Goal: Task Accomplishment & Management: Use online tool/utility

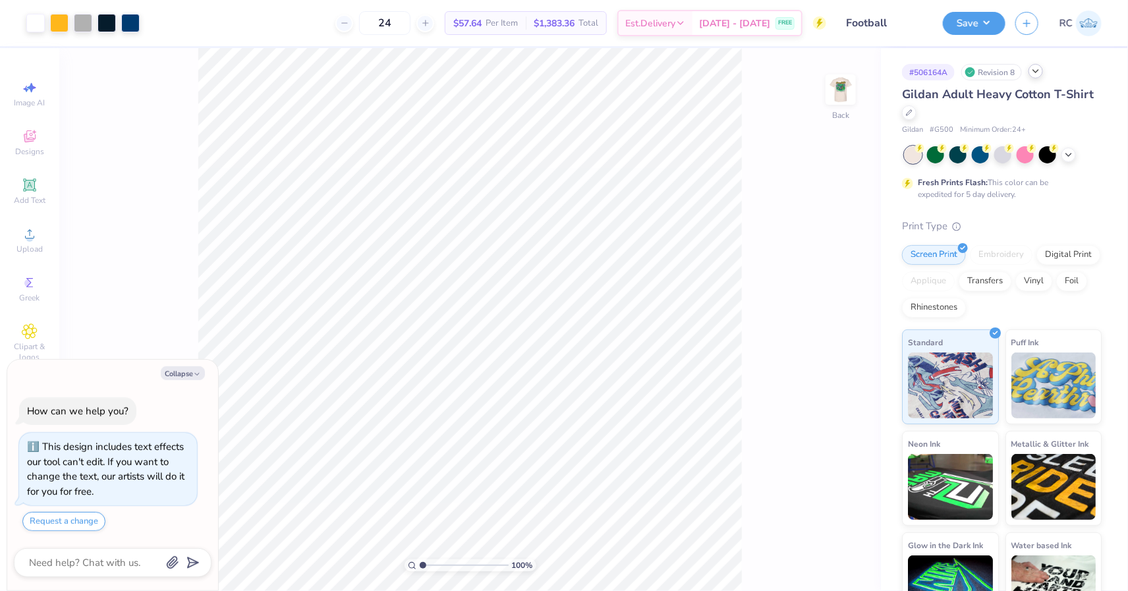
click at [1038, 74] on icon at bounding box center [1036, 71] width 11 height 11
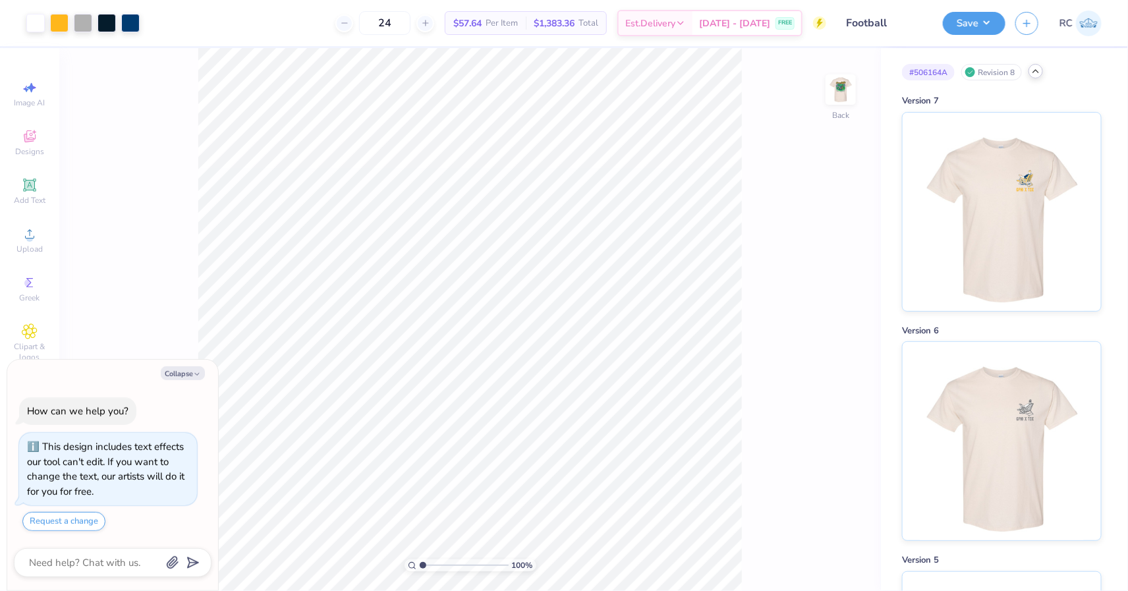
click at [1037, 71] on icon at bounding box center [1036, 71] width 11 height 11
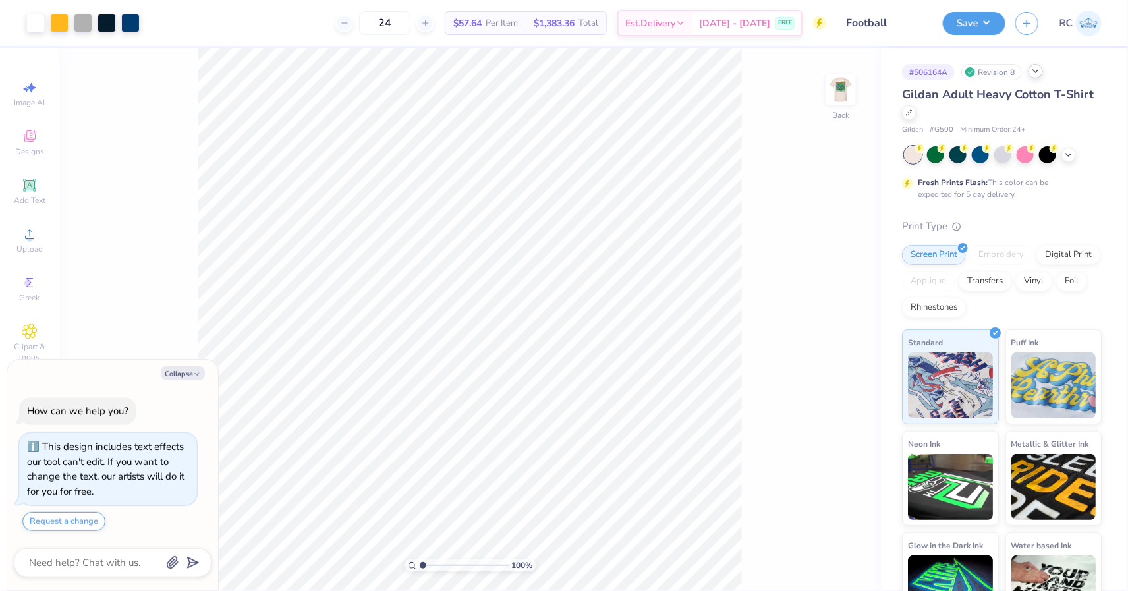
click at [902, 115] on div "# 506164A Revision 8 Gildan Adult Heavy Cotton T-Shirt Gildan # G500 Minimum Or…" at bounding box center [1004, 337] width 247 height 579
click at [910, 115] on div at bounding box center [909, 111] width 14 height 14
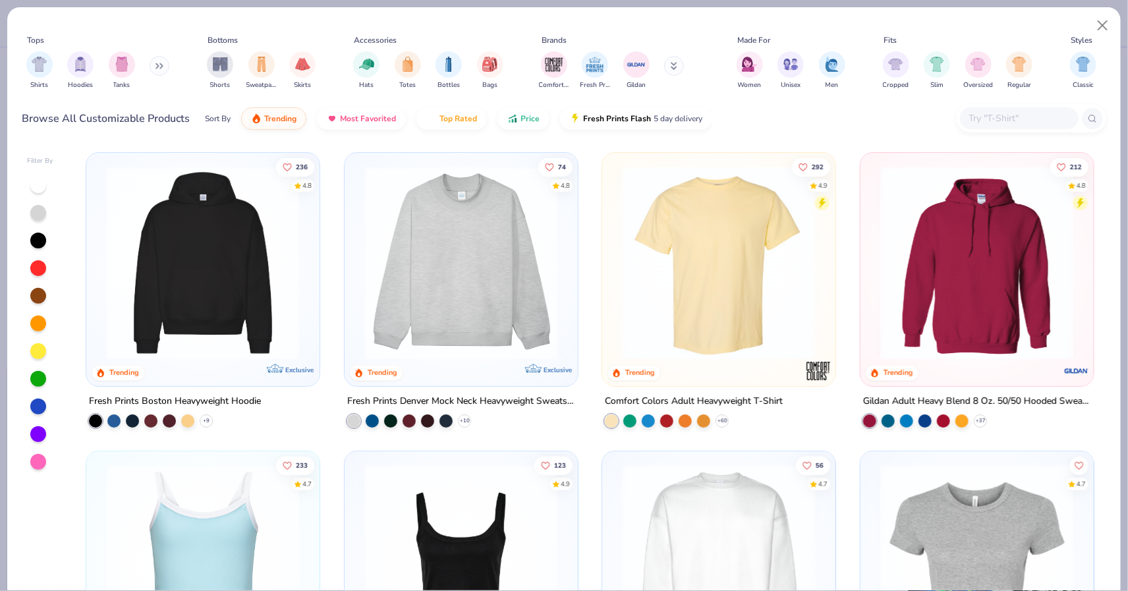
type textarea "x"
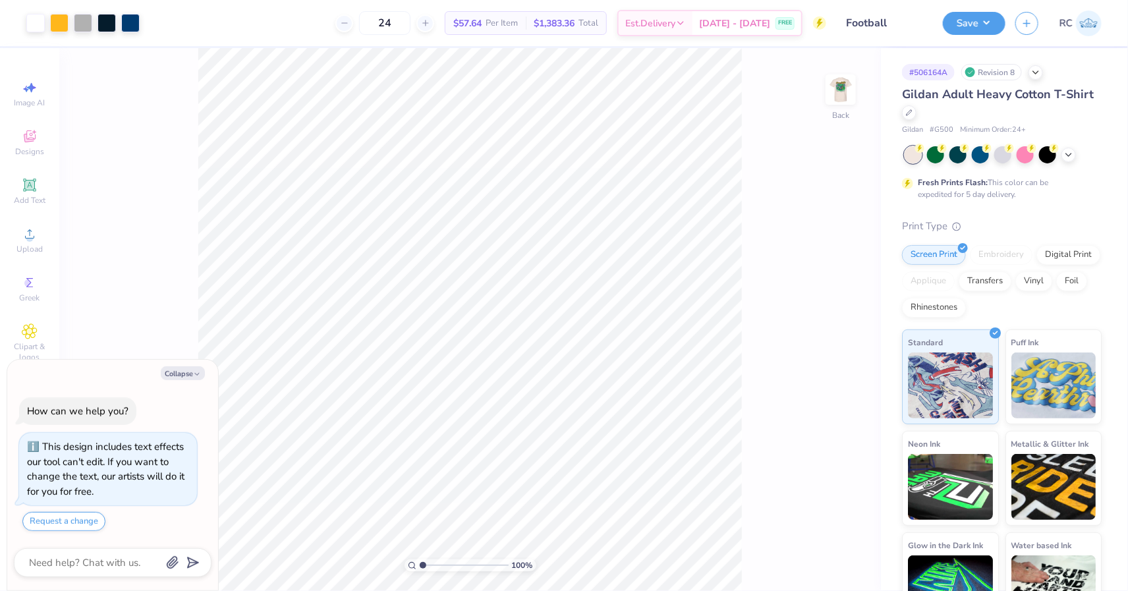
click at [895, 115] on div "# 506164A Revision 8 Gildan Adult Heavy Cotton T-Shirt Gildan # G500 Minimum Or…" at bounding box center [1004, 337] width 247 height 579
click at [919, 115] on div "Gildan Adult Heavy Cotton T-Shirt" at bounding box center [1002, 104] width 200 height 36
click at [911, 113] on icon at bounding box center [909, 111] width 7 height 7
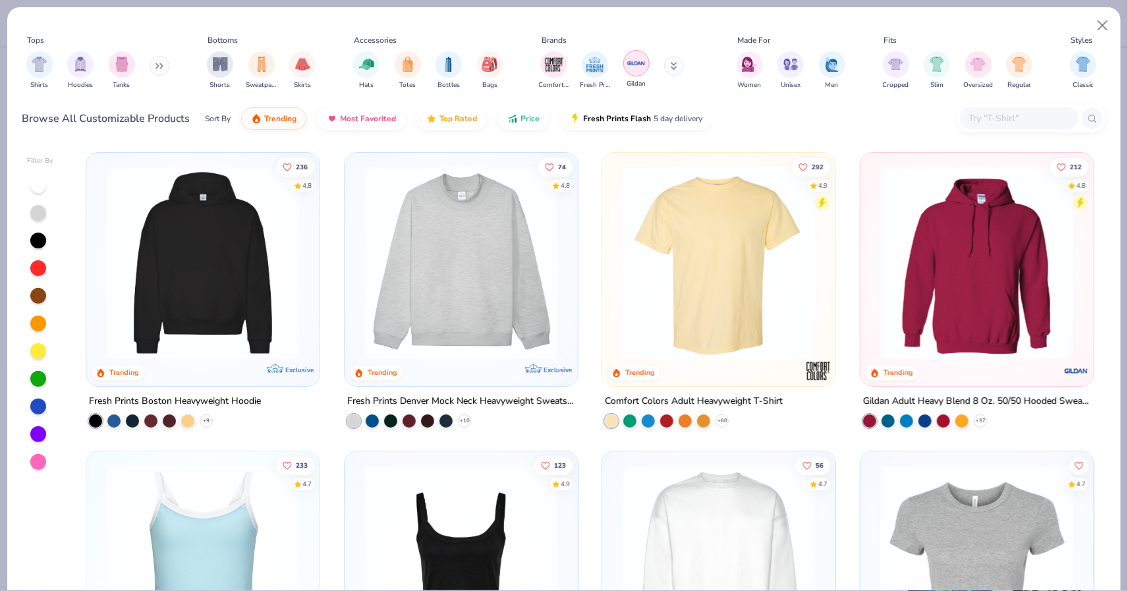
click at [627, 59] on img "filter for Gildan" at bounding box center [637, 63] width 20 height 20
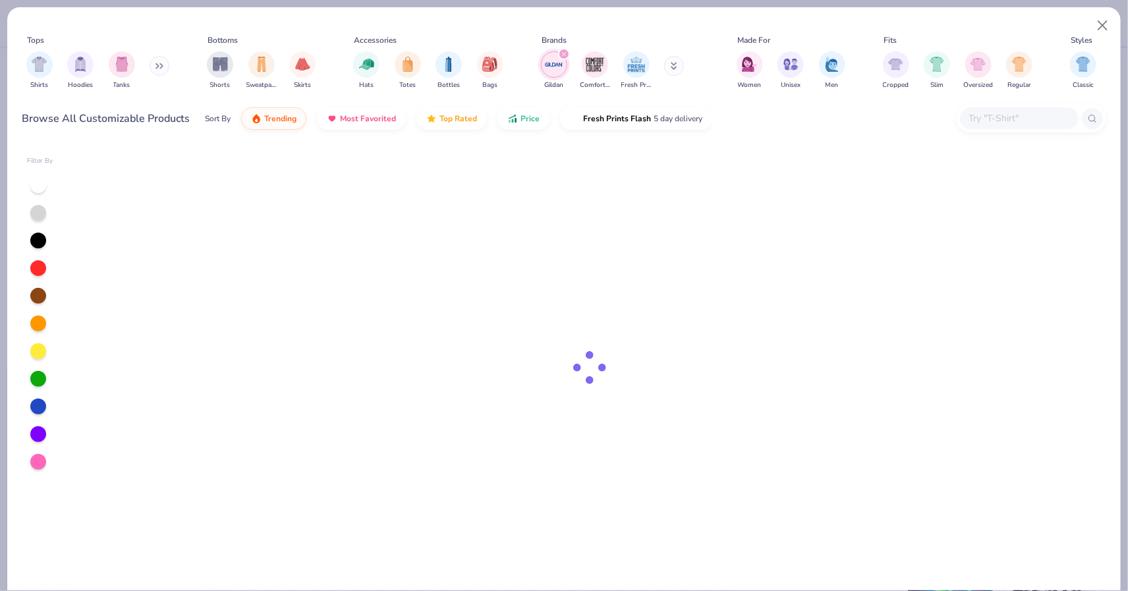
type textarea "x"
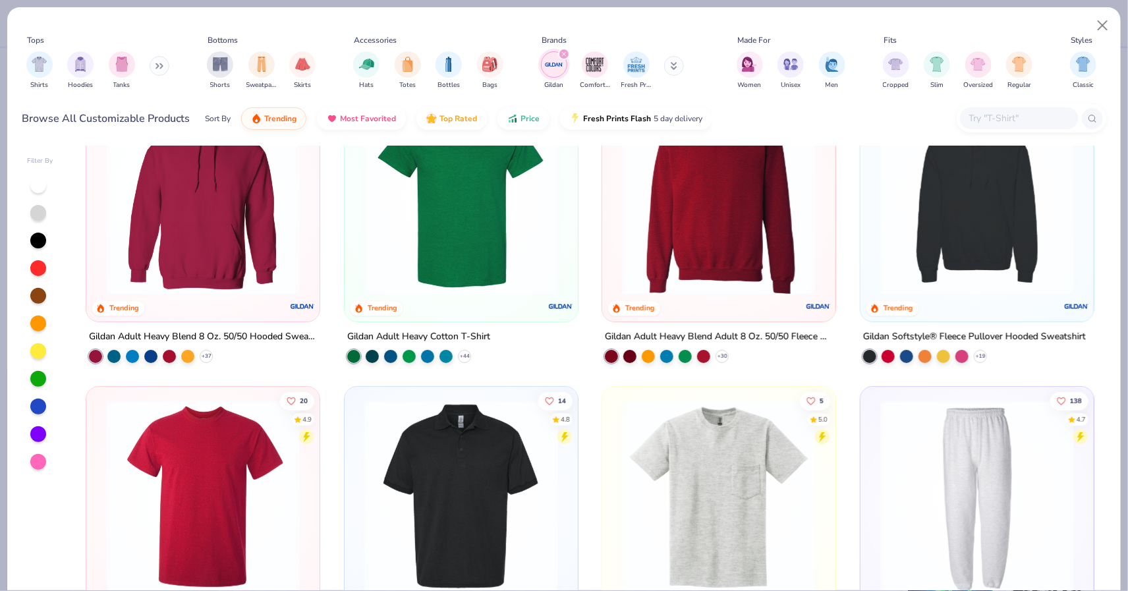
scroll to position [77, 0]
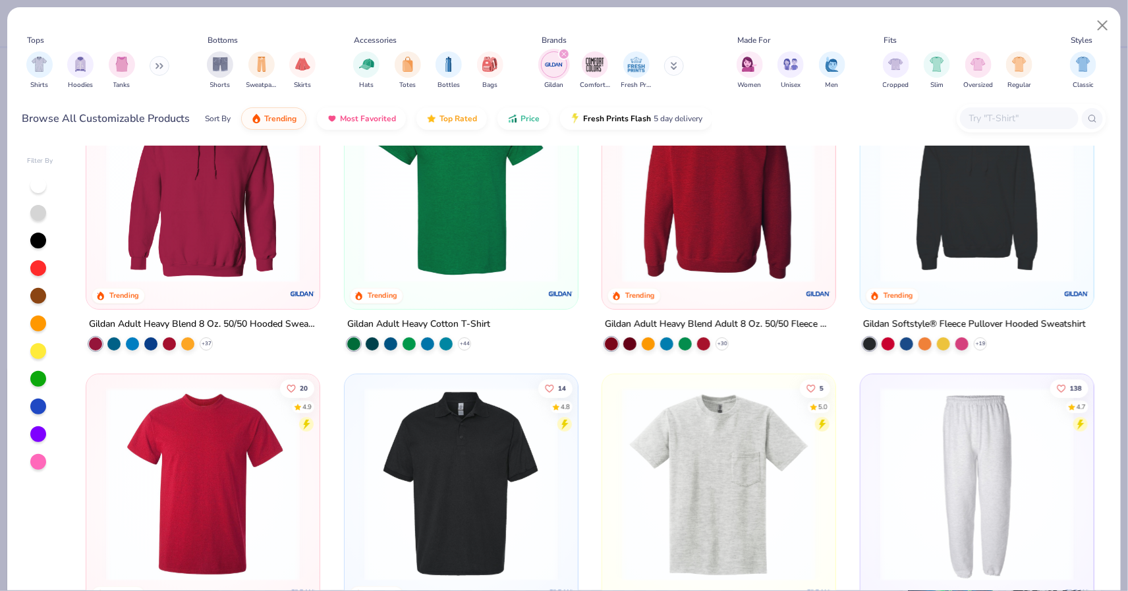
click at [616, 216] on img at bounding box center [512, 186] width 207 height 194
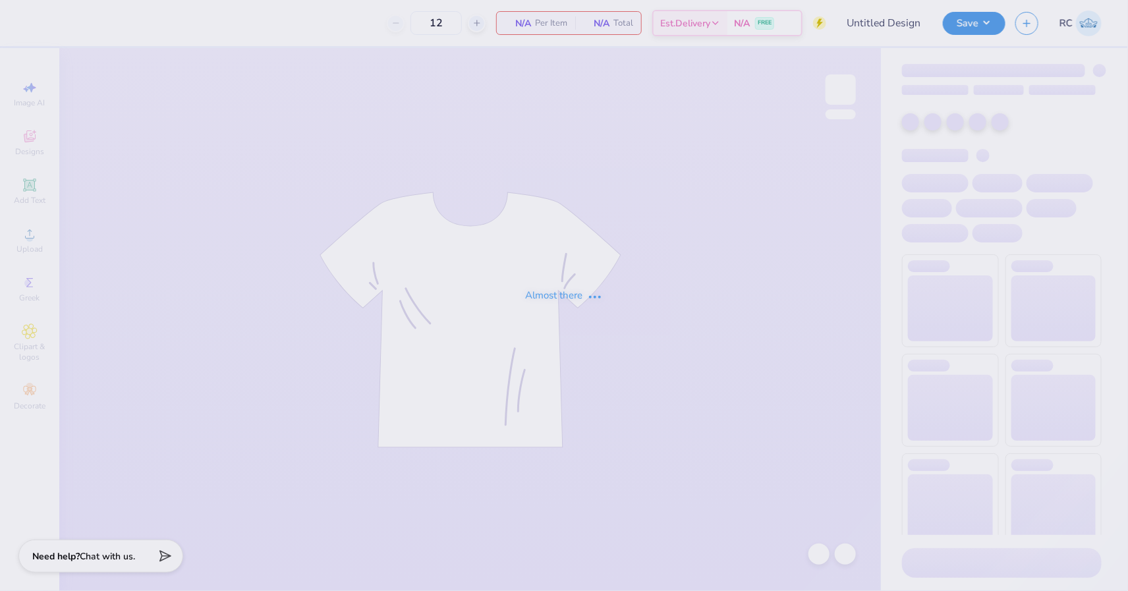
type input "Football"
type input "24"
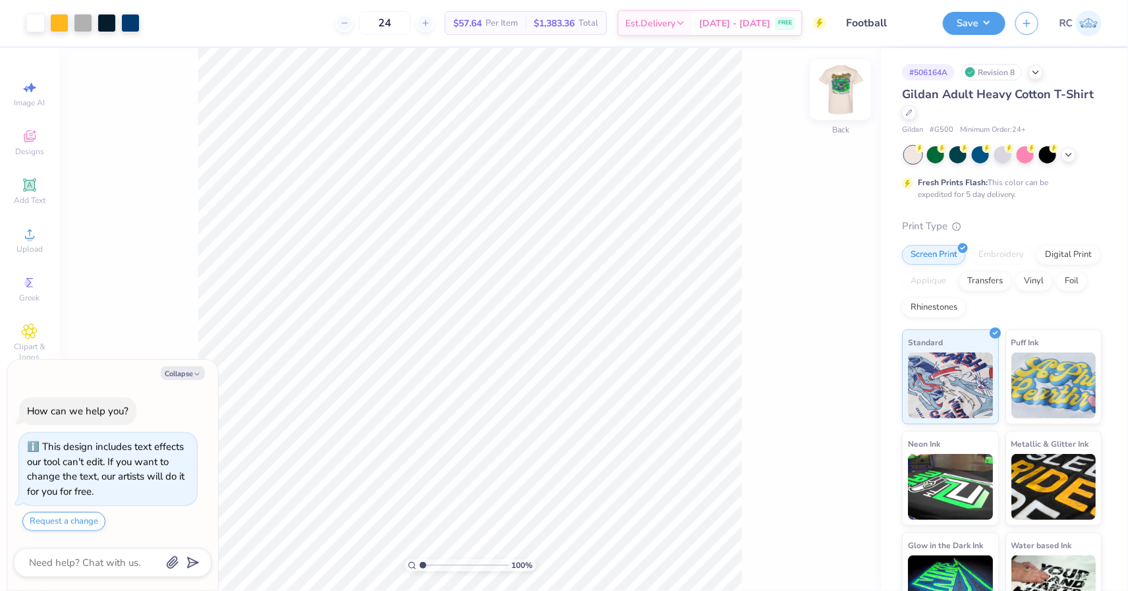
click at [842, 86] on img at bounding box center [841, 89] width 53 height 53
click at [842, 86] on img at bounding box center [841, 89] width 26 height 26
click at [848, 178] on div "100 % Back" at bounding box center [470, 319] width 822 height 543
click at [913, 108] on div at bounding box center [909, 111] width 14 height 14
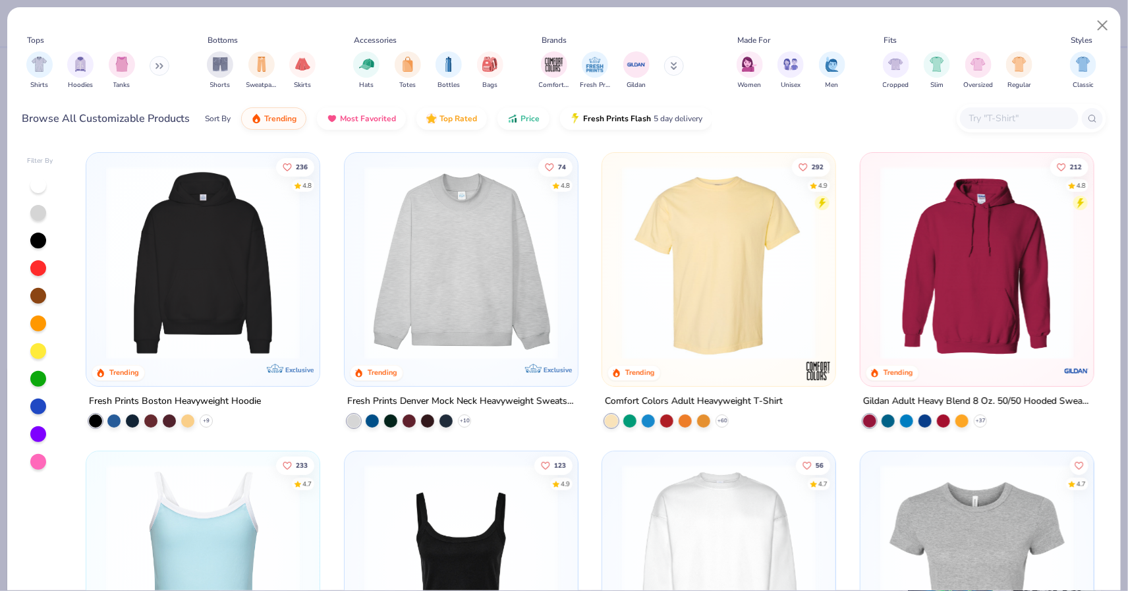
scroll to position [18, 0]
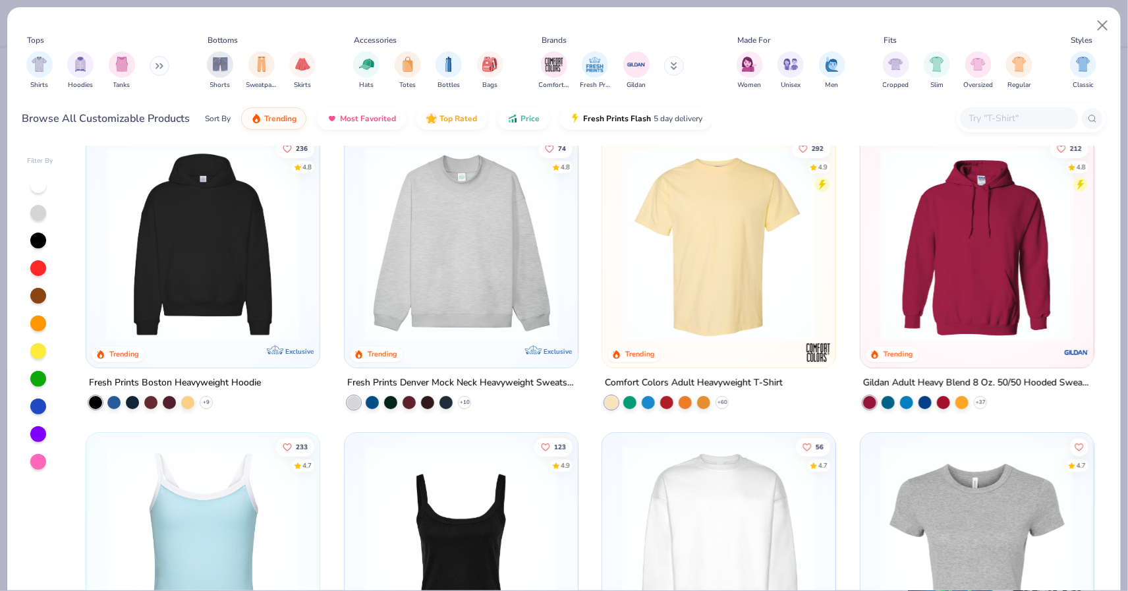
click at [718, 233] on img at bounding box center [719, 245] width 207 height 194
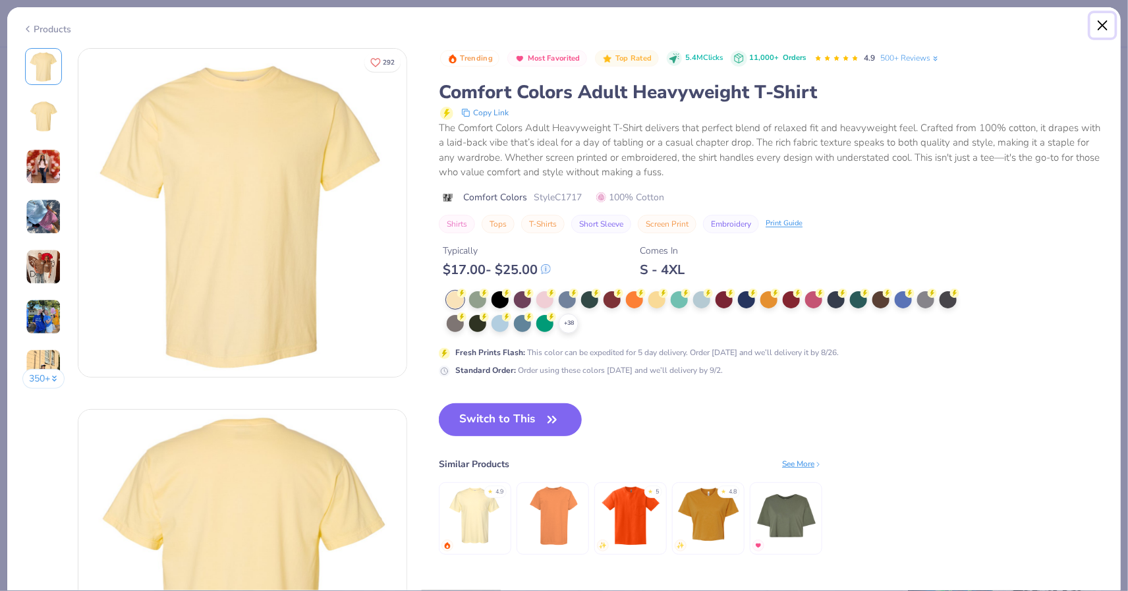
click at [1100, 27] on button "Close" at bounding box center [1103, 25] width 25 height 25
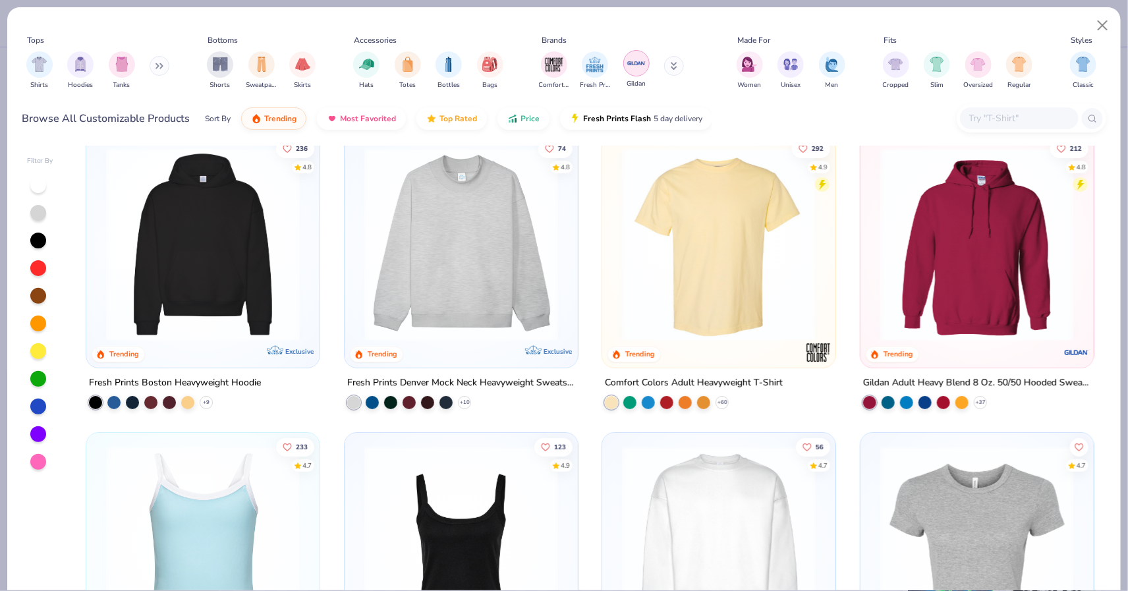
click at [633, 67] on img "filter for Gildan" at bounding box center [637, 63] width 20 height 20
type textarea "x"
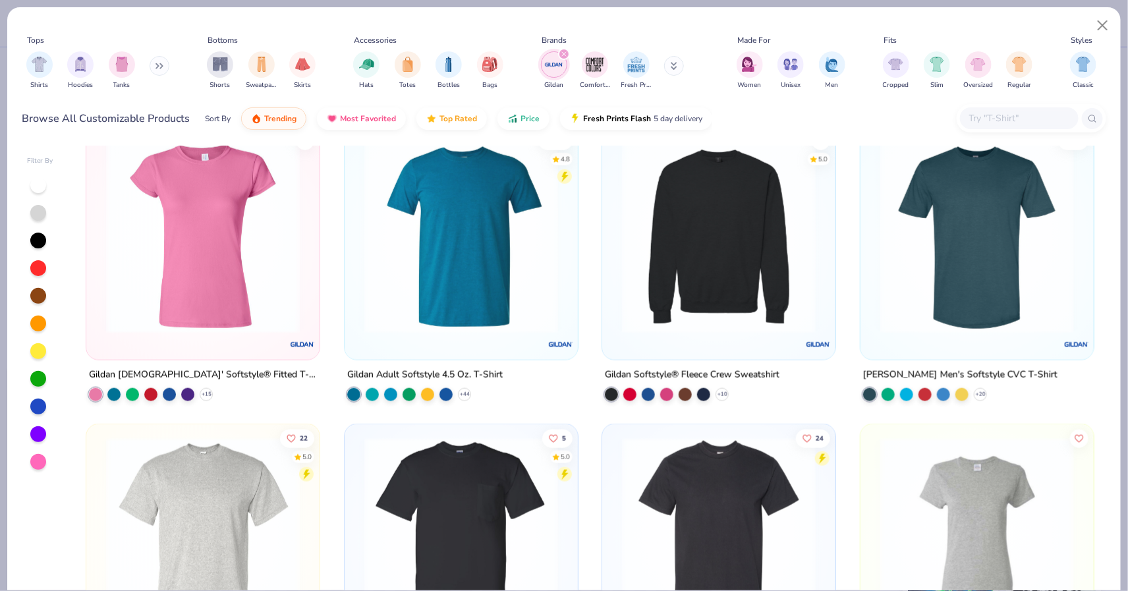
scroll to position [624, 0]
click at [737, 293] on img at bounding box center [719, 235] width 207 height 194
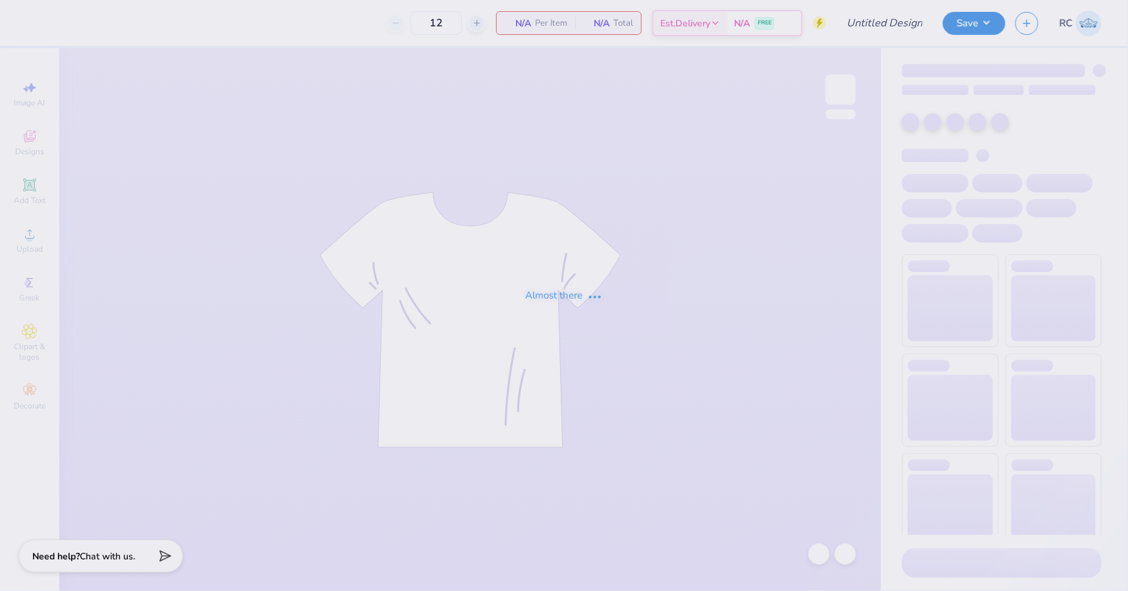
type input "Football"
type input "24"
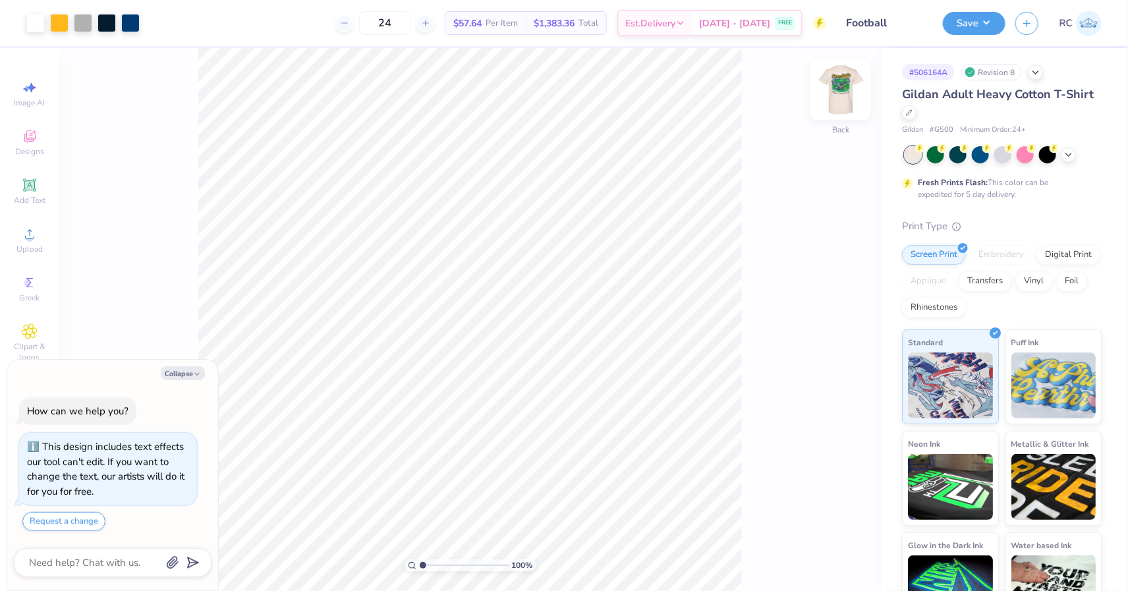
click at [846, 91] on img at bounding box center [841, 89] width 53 height 53
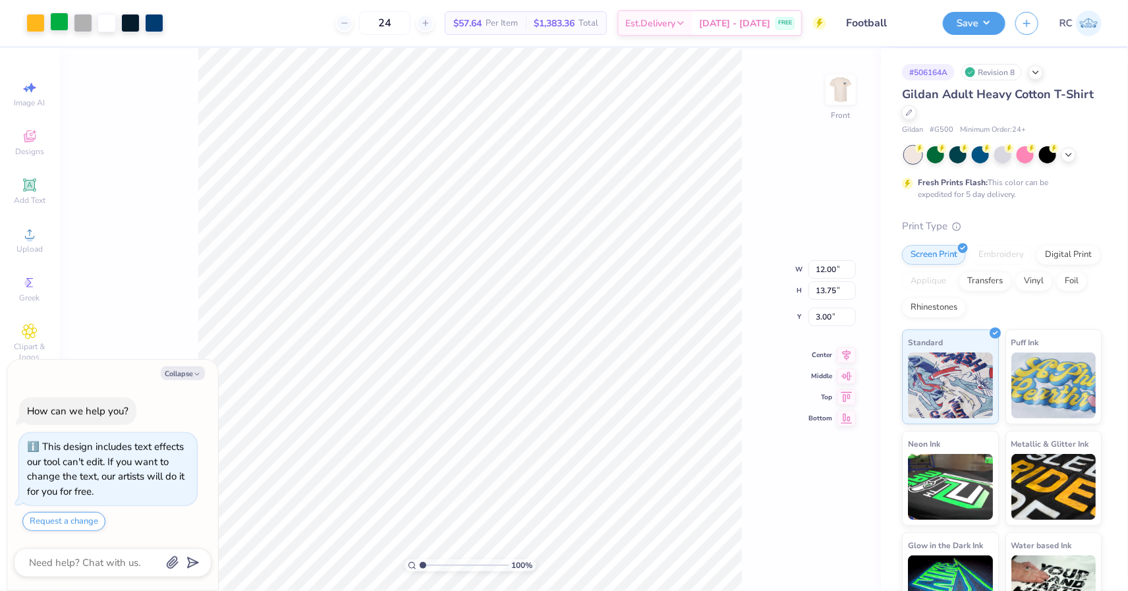
click at [59, 26] on div at bounding box center [59, 22] width 18 height 18
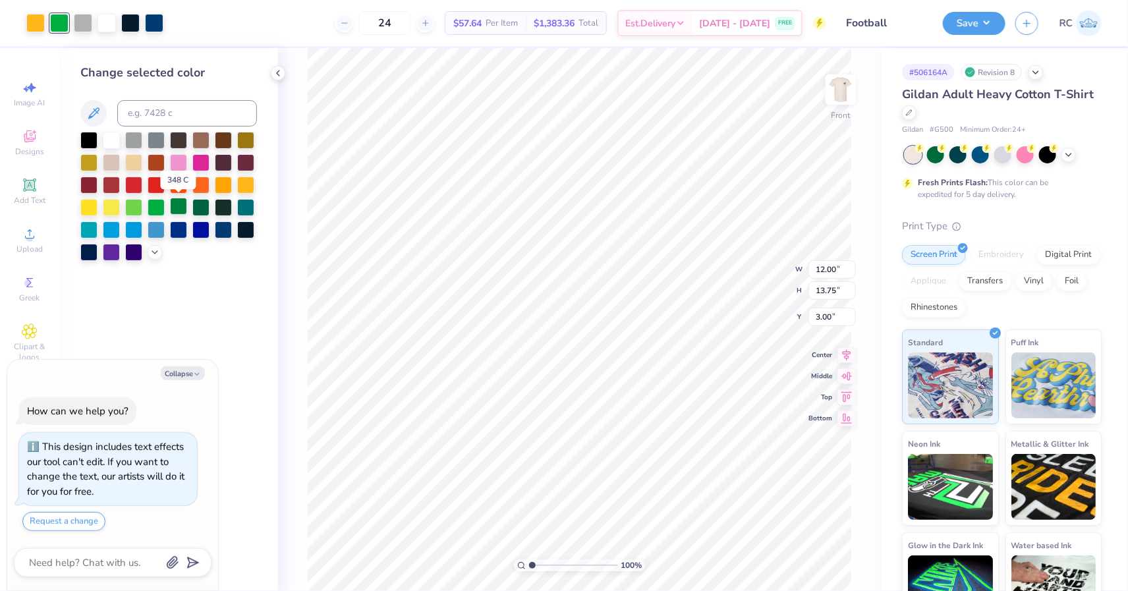
click at [178, 211] on div at bounding box center [178, 206] width 17 height 17
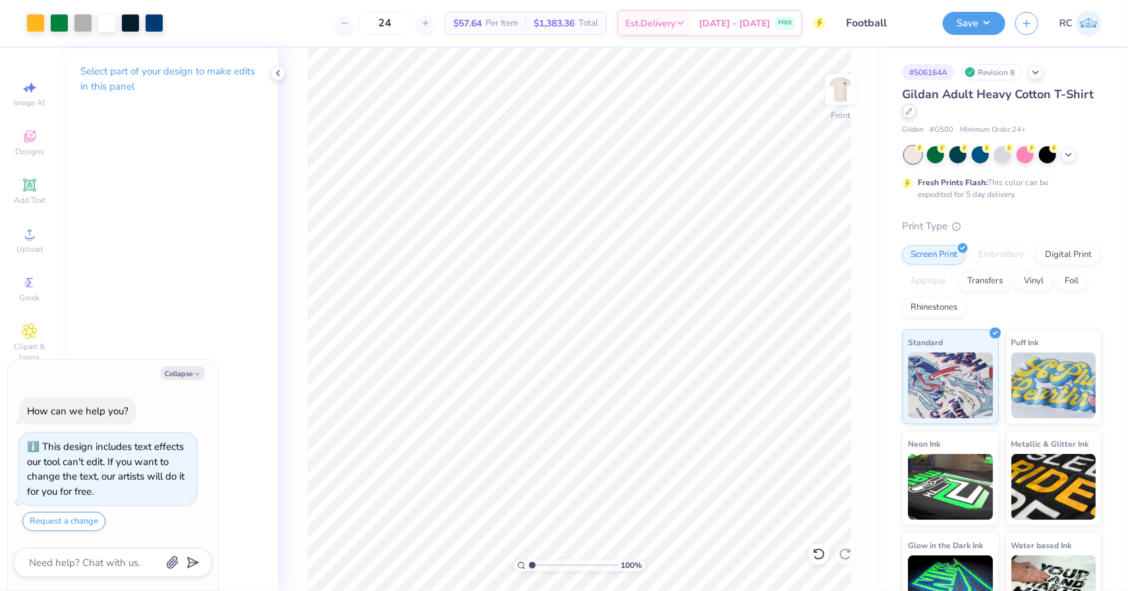
click at [909, 109] on icon at bounding box center [909, 111] width 7 height 7
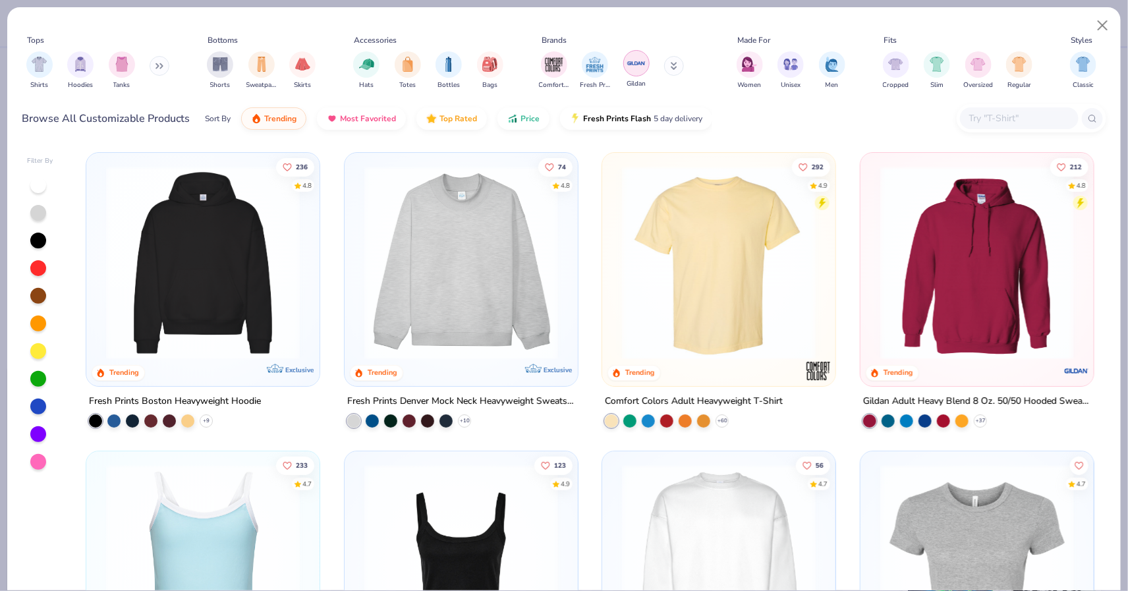
click at [633, 72] on div "filter for Gildan" at bounding box center [636, 63] width 26 height 26
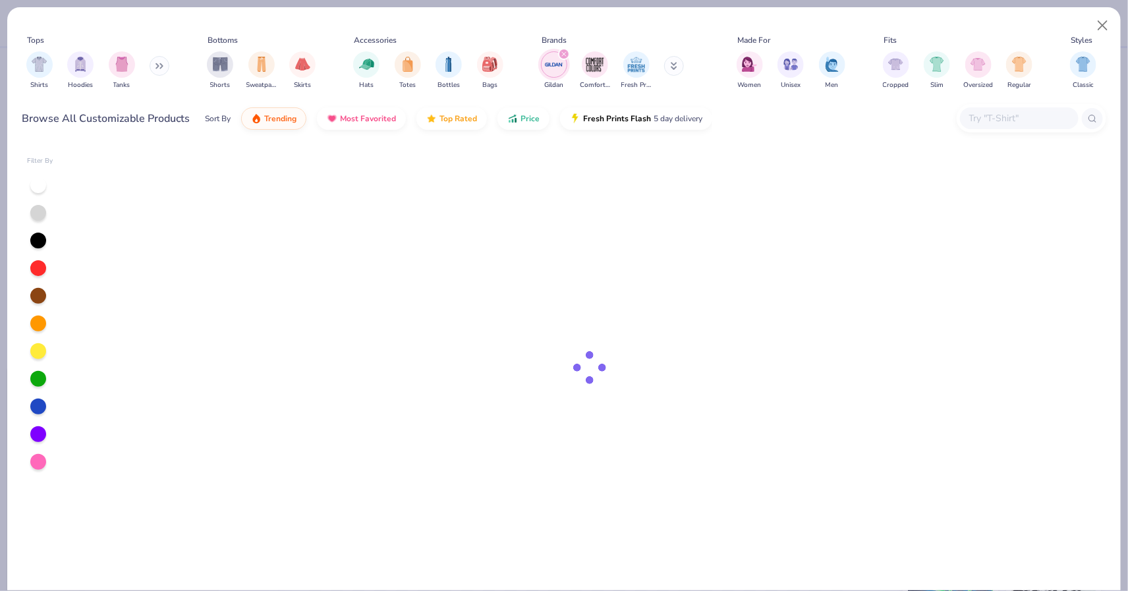
type textarea "x"
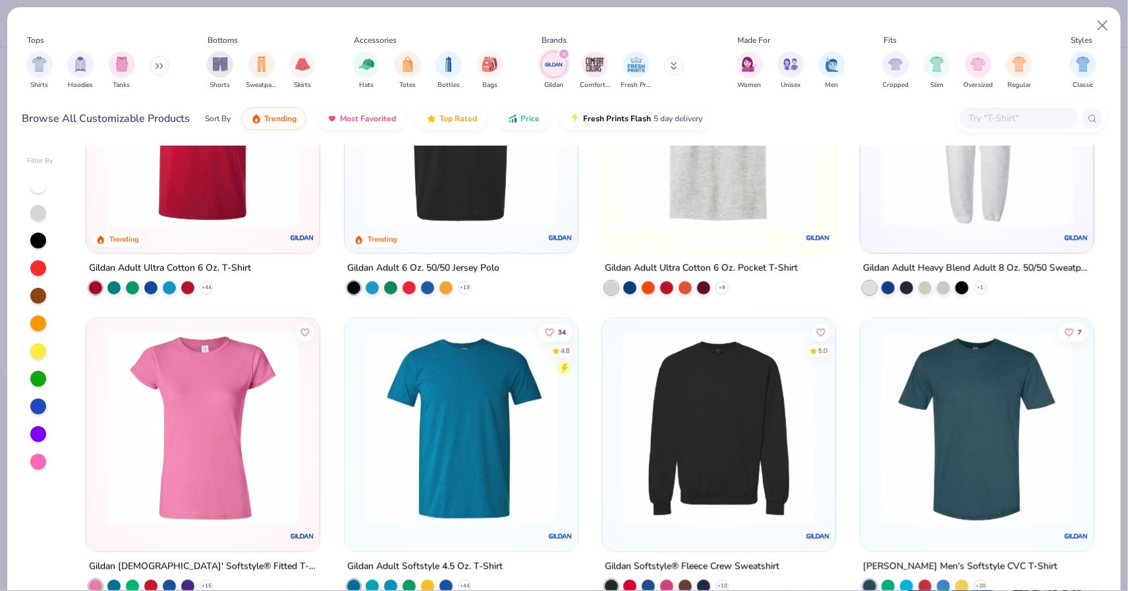
scroll to position [459, 0]
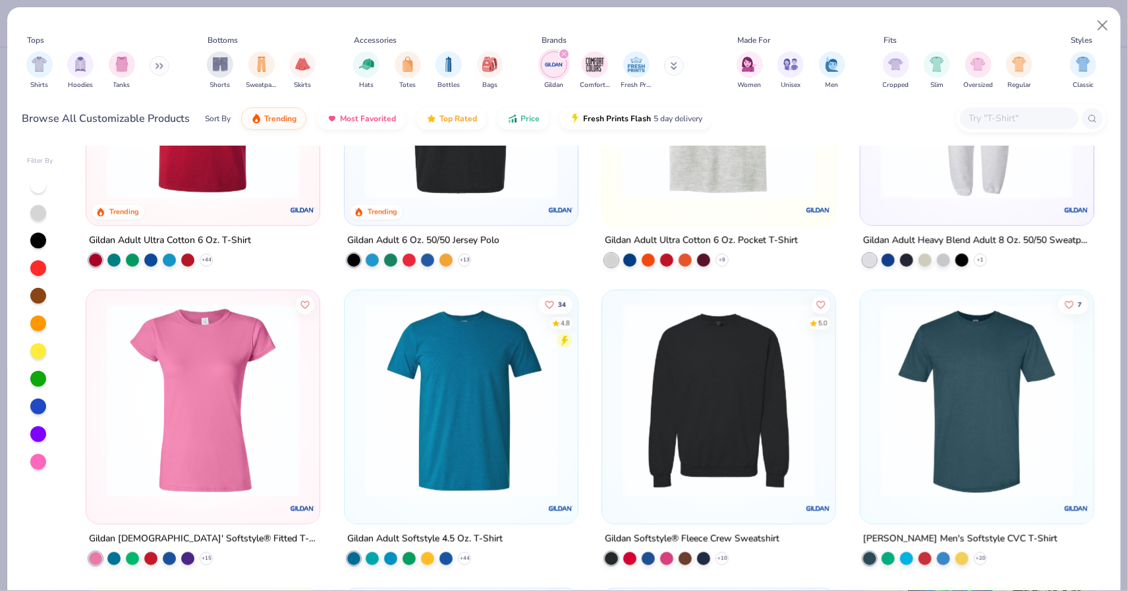
click at [728, 371] on img at bounding box center [719, 400] width 207 height 194
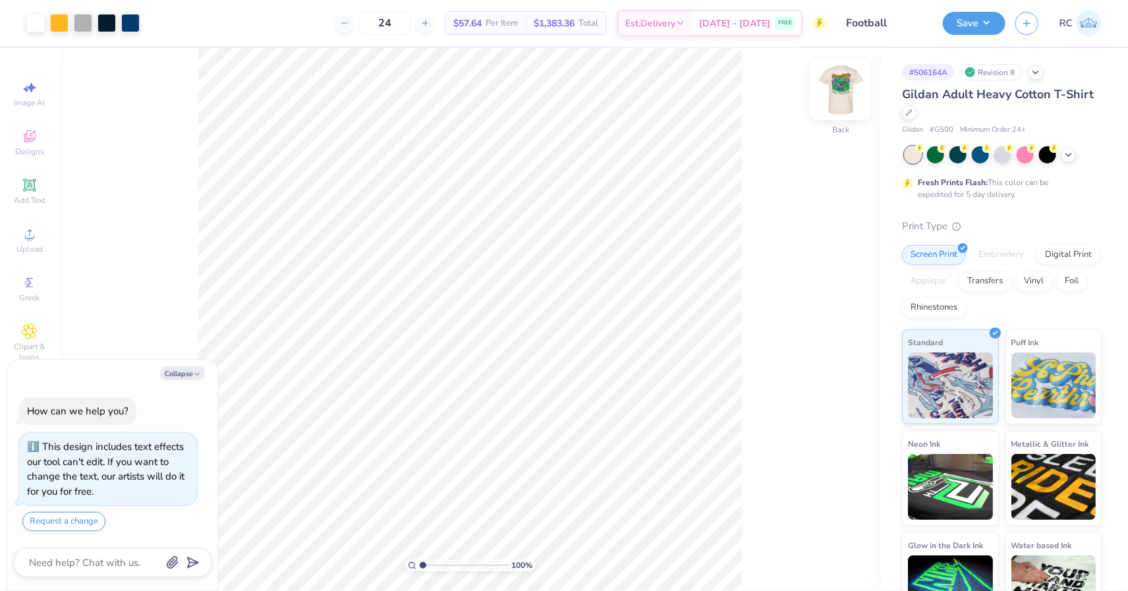
click at [847, 88] on img at bounding box center [841, 89] width 53 height 53
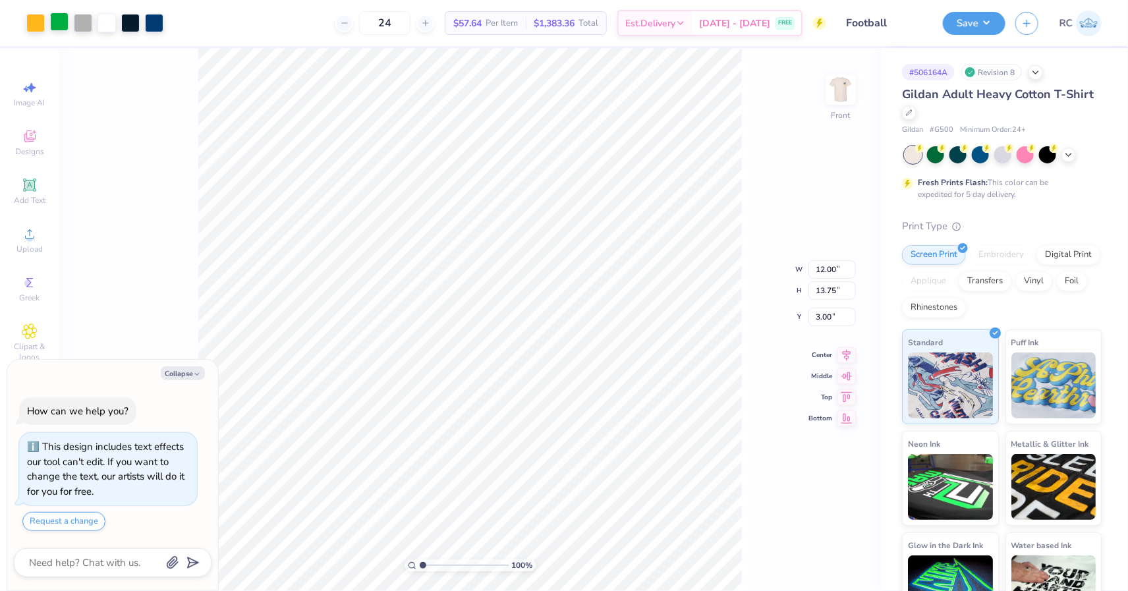
click at [65, 26] on div at bounding box center [59, 22] width 18 height 18
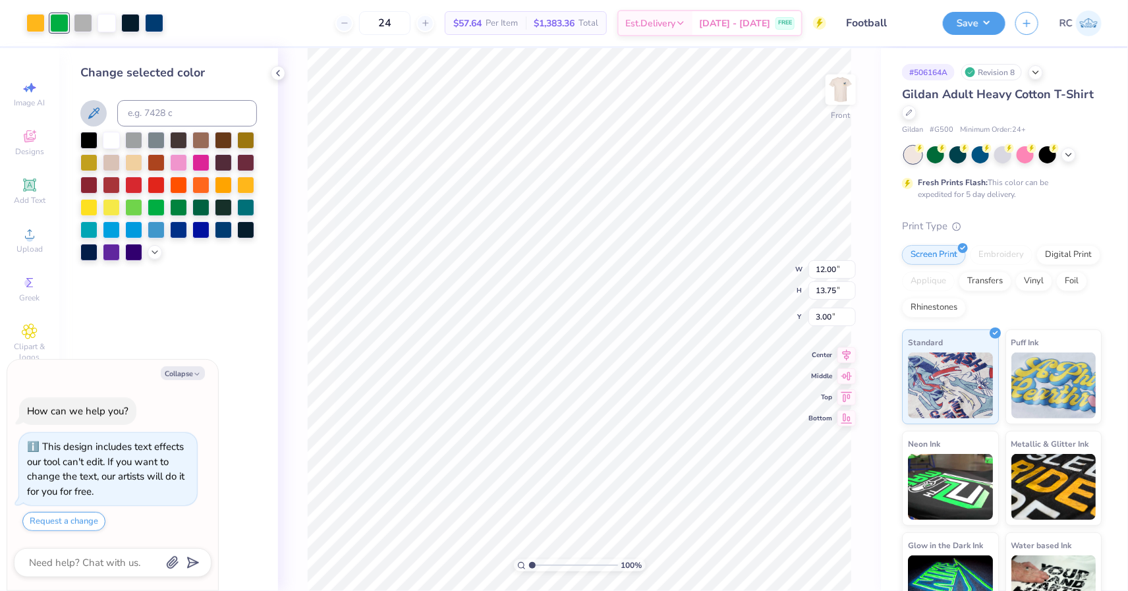
click at [96, 112] on icon at bounding box center [94, 113] width 16 height 16
click at [154, 257] on div at bounding box center [155, 251] width 14 height 14
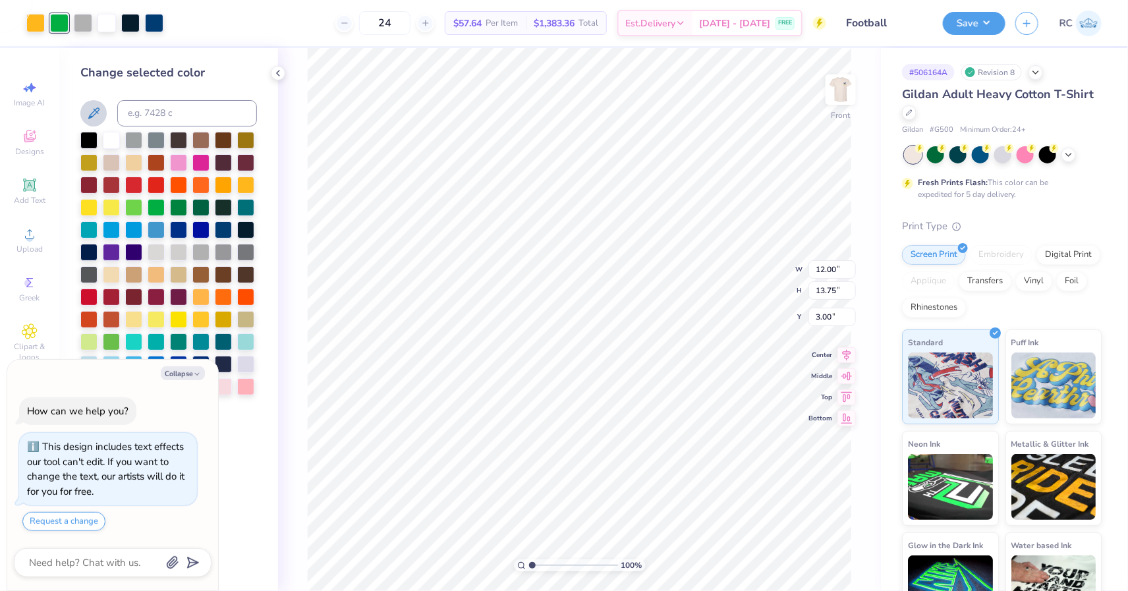
click at [237, 488] on div "Change selected color" at bounding box center [168, 319] width 219 height 543
click at [193, 377] on icon "button" at bounding box center [197, 374] width 8 height 8
type textarea "x"
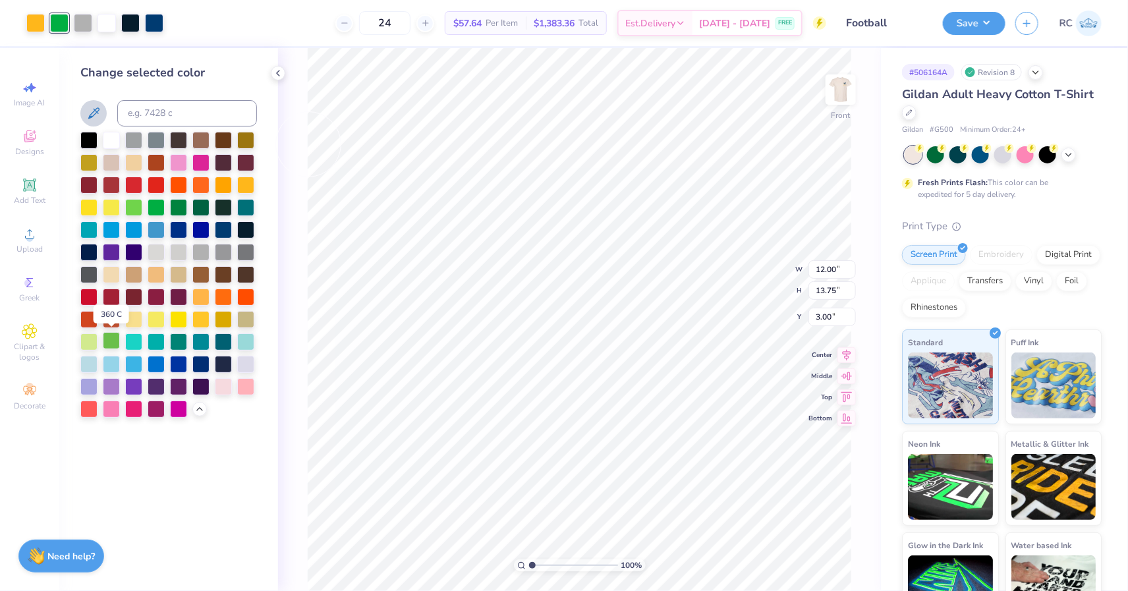
click at [107, 337] on div at bounding box center [111, 340] width 17 height 17
click at [194, 207] on div at bounding box center [200, 206] width 17 height 17
click at [182, 119] on input at bounding box center [187, 113] width 140 height 26
type input "green"
click at [250, 447] on div "Change selected color green" at bounding box center [168, 319] width 219 height 543
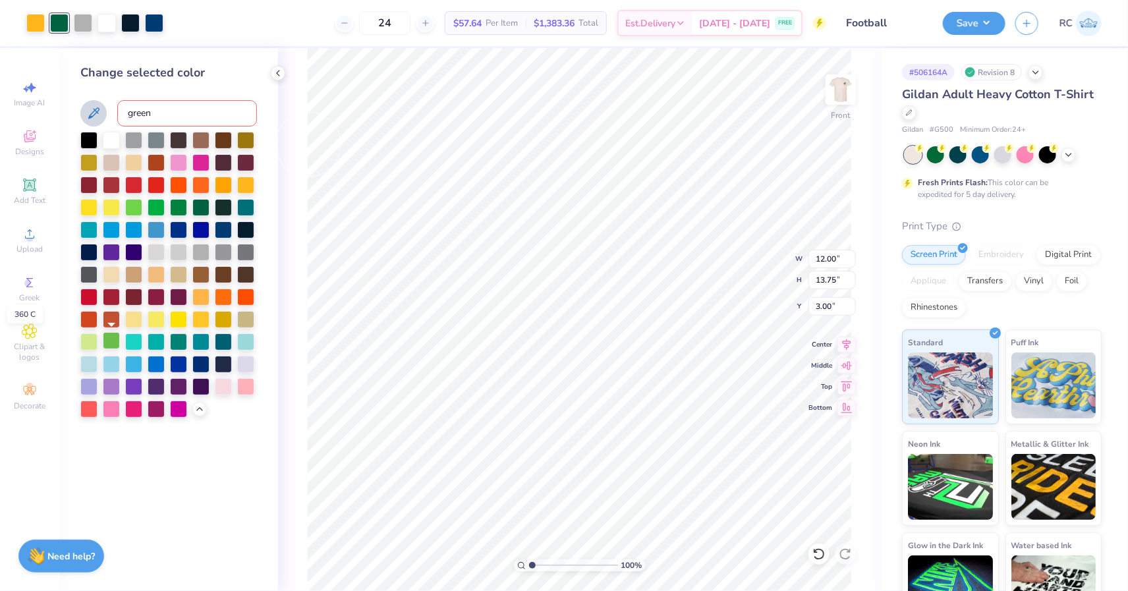
click at [113, 339] on div at bounding box center [111, 340] width 17 height 17
click at [996, 20] on button "Save" at bounding box center [974, 21] width 63 height 23
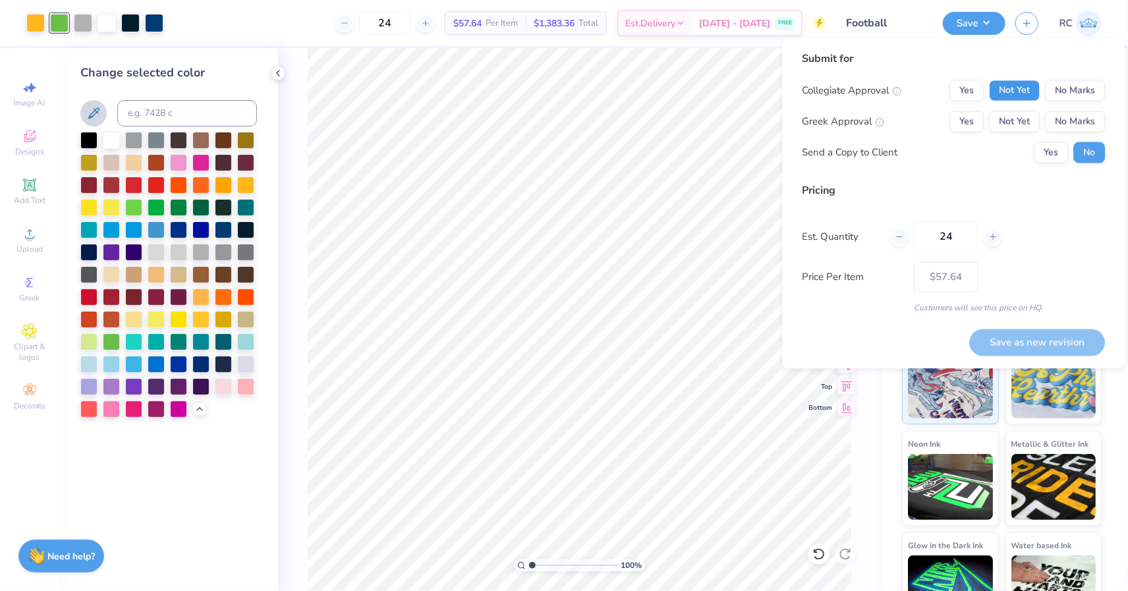
click at [1032, 90] on button "Not Yet" at bounding box center [1015, 90] width 51 height 21
click at [1031, 129] on button "Not Yet" at bounding box center [1015, 121] width 51 height 21
click at [948, 240] on input "24" at bounding box center [947, 237] width 64 height 30
type input "50"
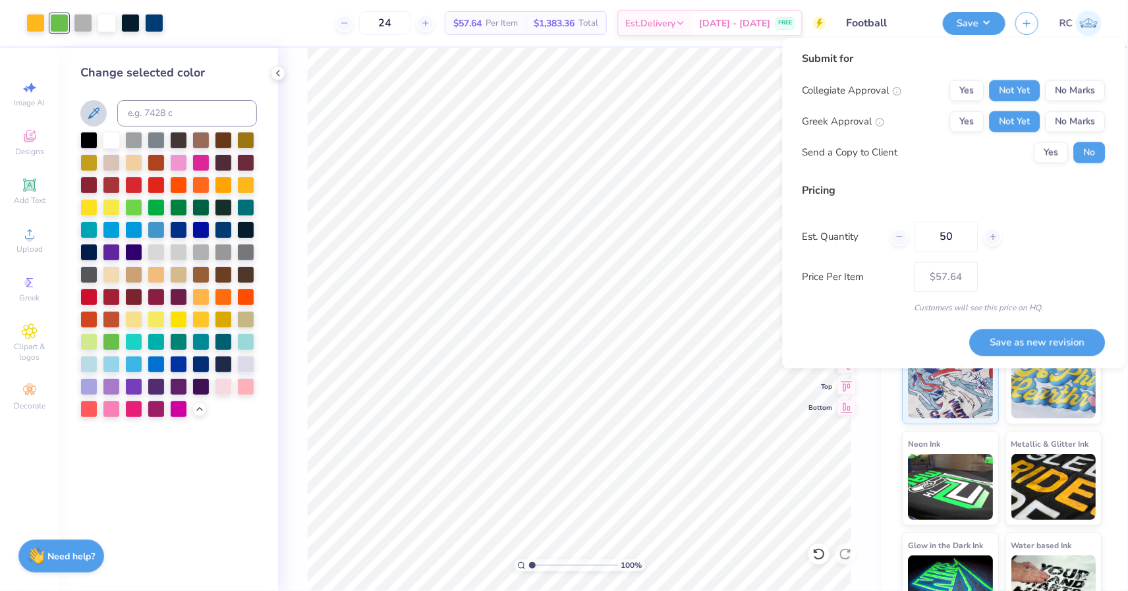
type input "50"
type input "– –"
type input "50"
click at [1064, 255] on div "Pricing Est. Quantity 50 Price Per Item – – Customers will see this price on HQ." at bounding box center [954, 248] width 303 height 131
click at [1040, 334] on button "Save as new revision" at bounding box center [1038, 342] width 136 height 27
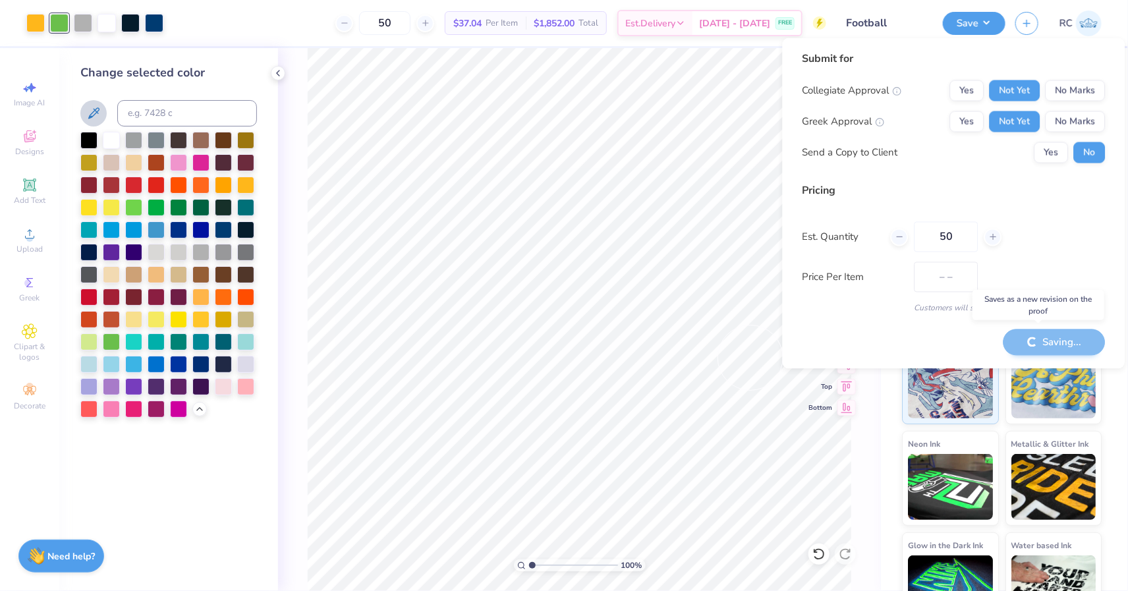
type input "$37.04"
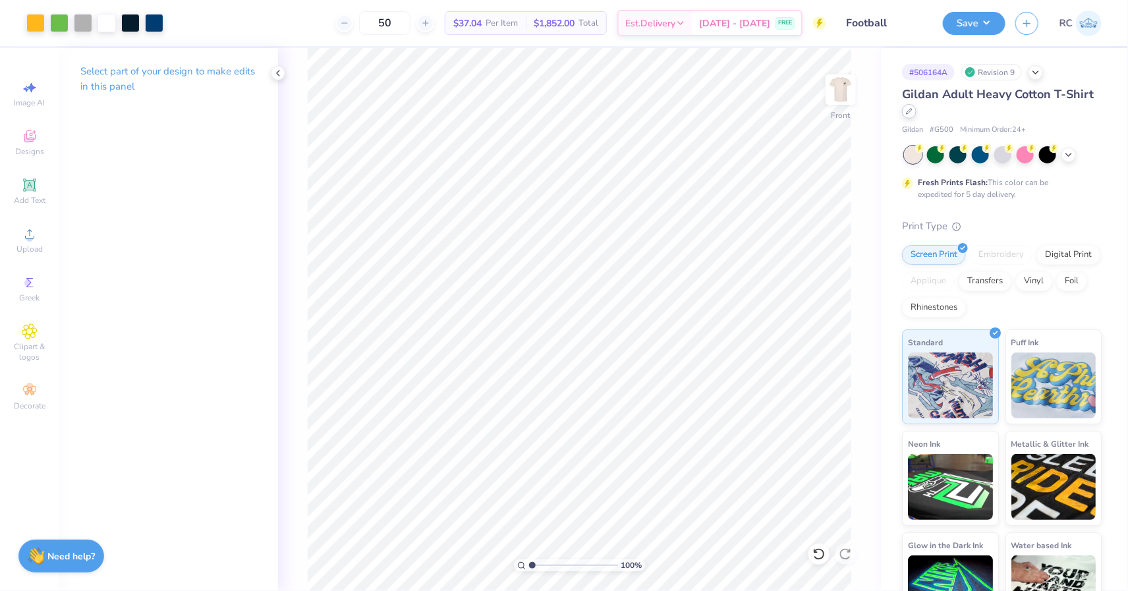
click at [909, 109] on icon at bounding box center [909, 111] width 7 height 7
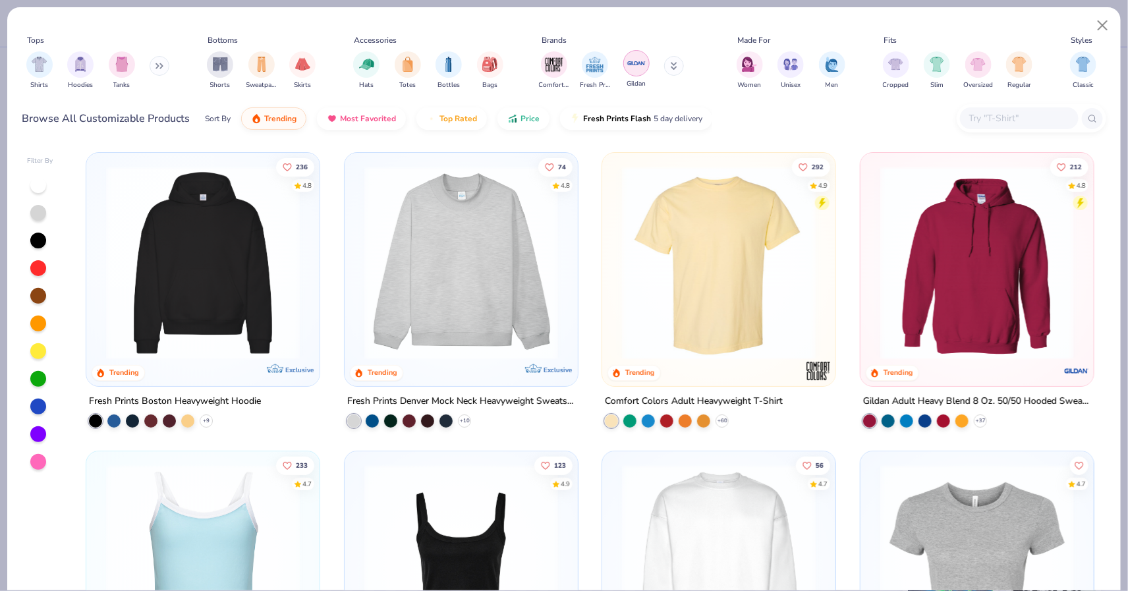
click at [638, 71] on img "filter for Gildan" at bounding box center [637, 63] width 20 height 20
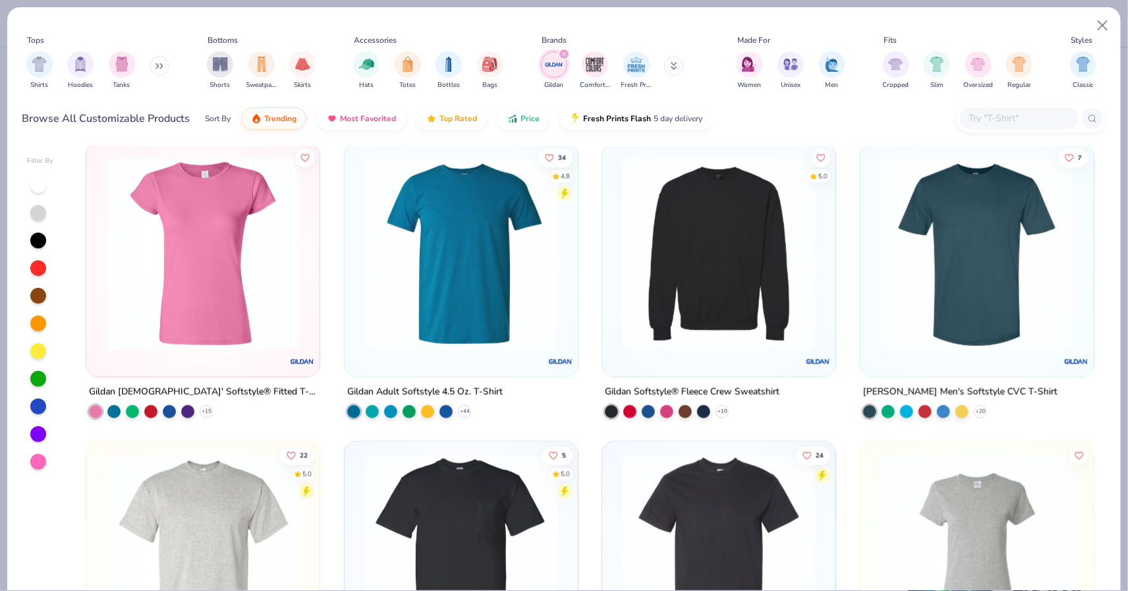
scroll to position [600, 0]
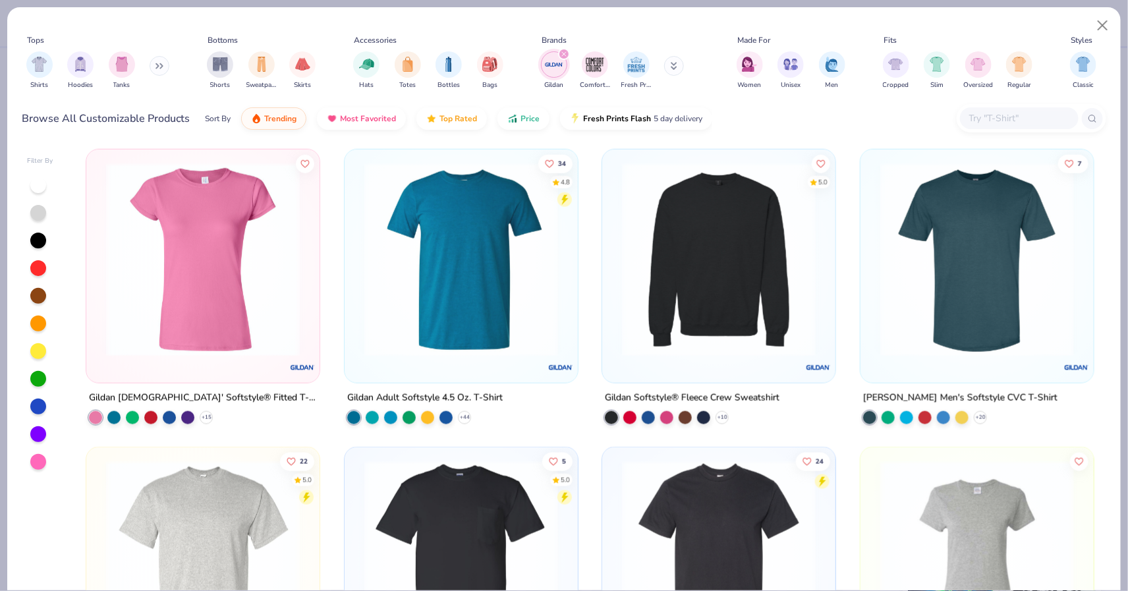
click at [646, 270] on img at bounding box center [719, 259] width 207 height 194
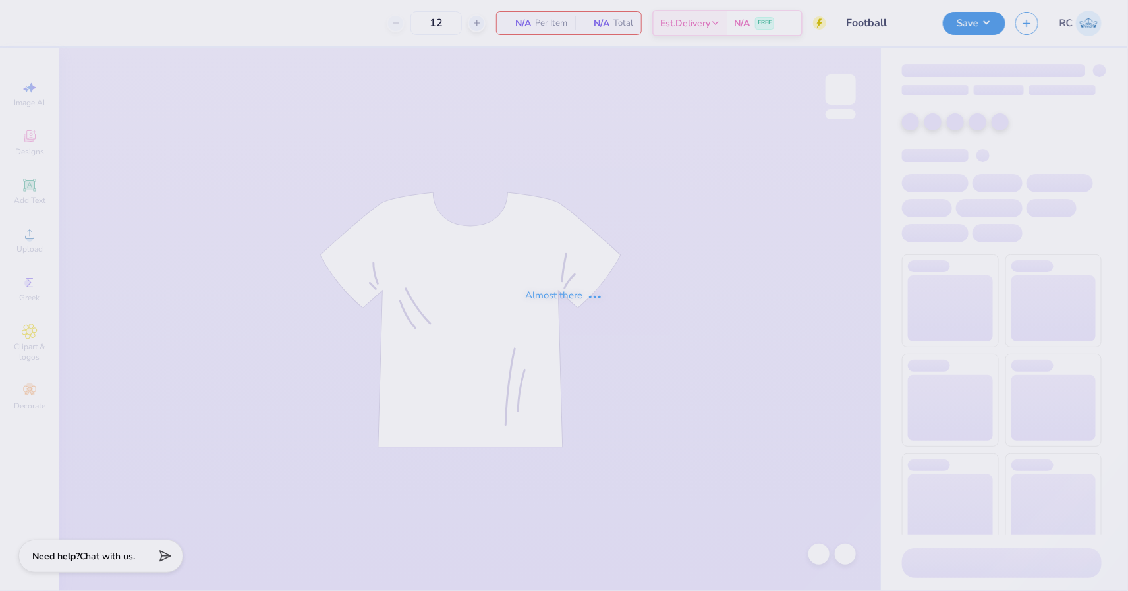
type input "24"
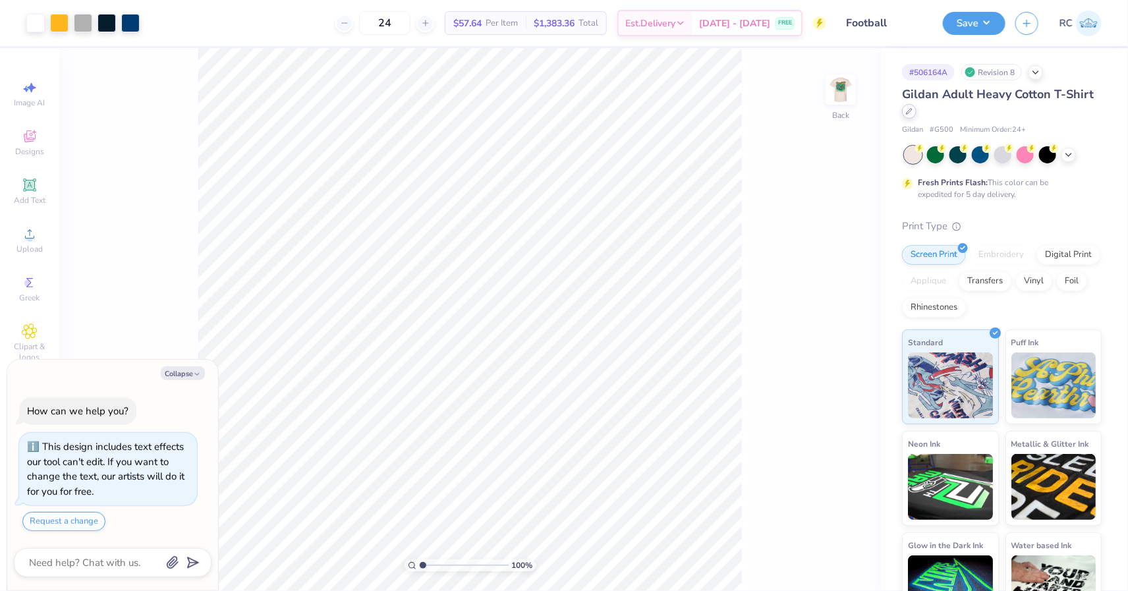
click at [905, 114] on div at bounding box center [909, 111] width 14 height 14
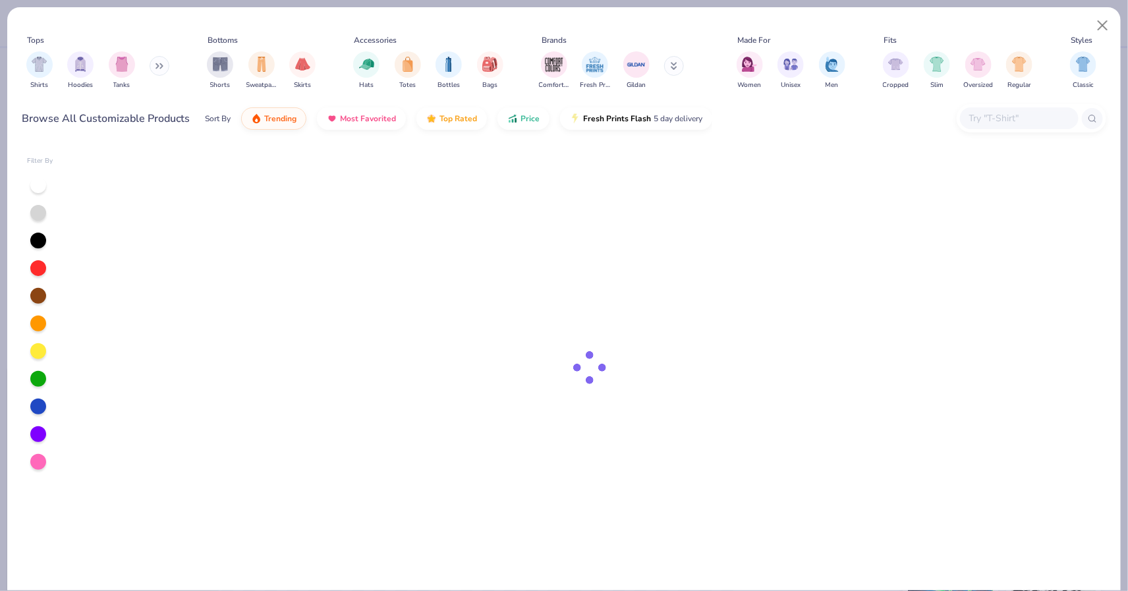
type textarea "x"
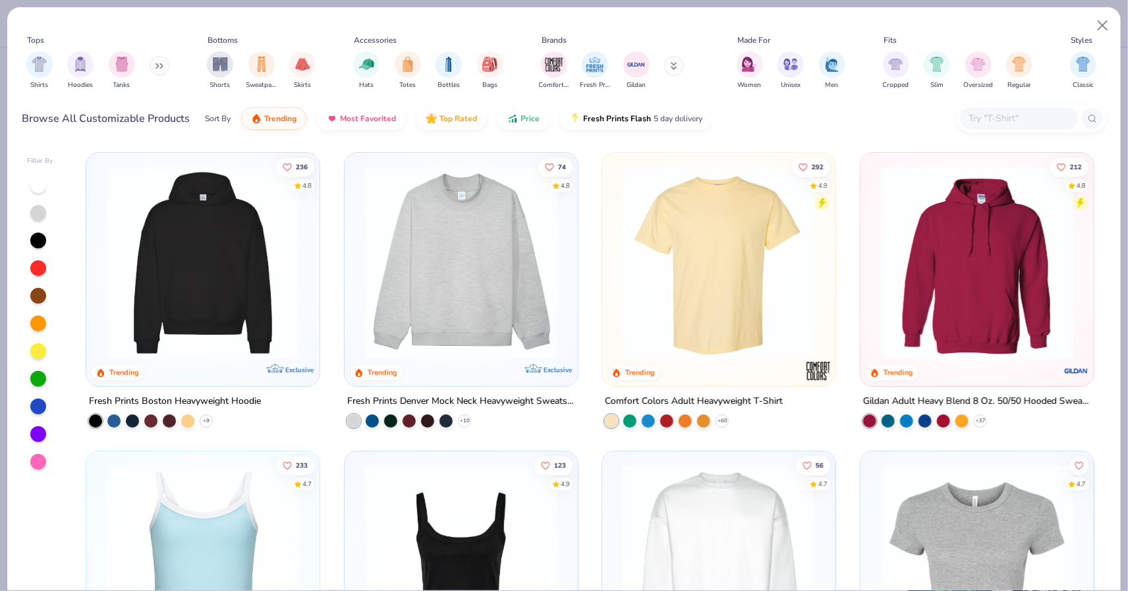
click at [1020, 119] on input "text" at bounding box center [1018, 118] width 101 height 15
paste input "SF000"
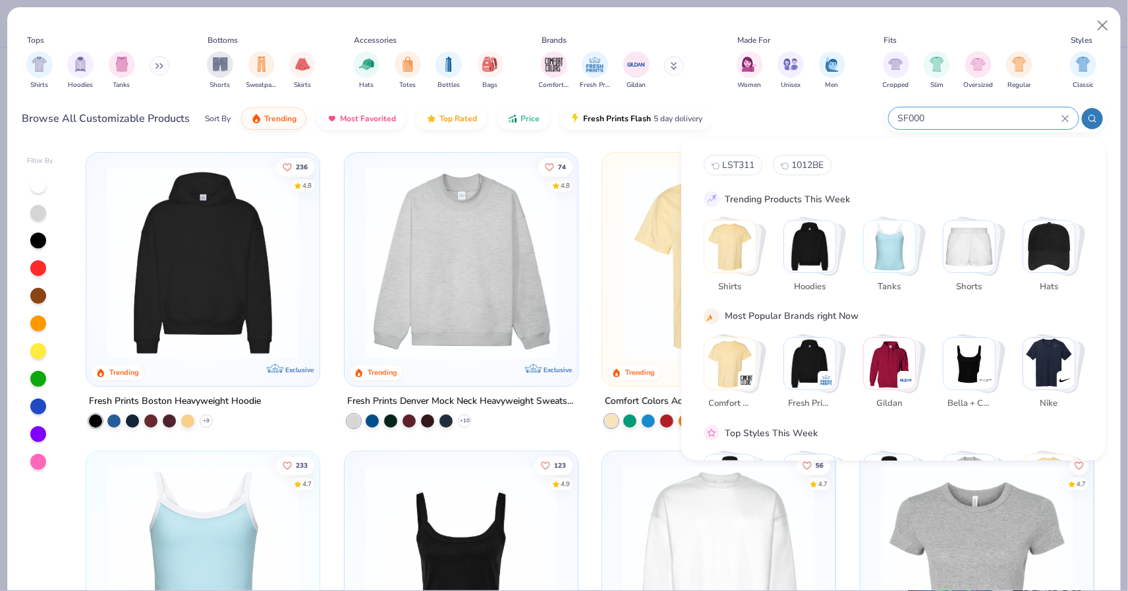
type input "SF000"
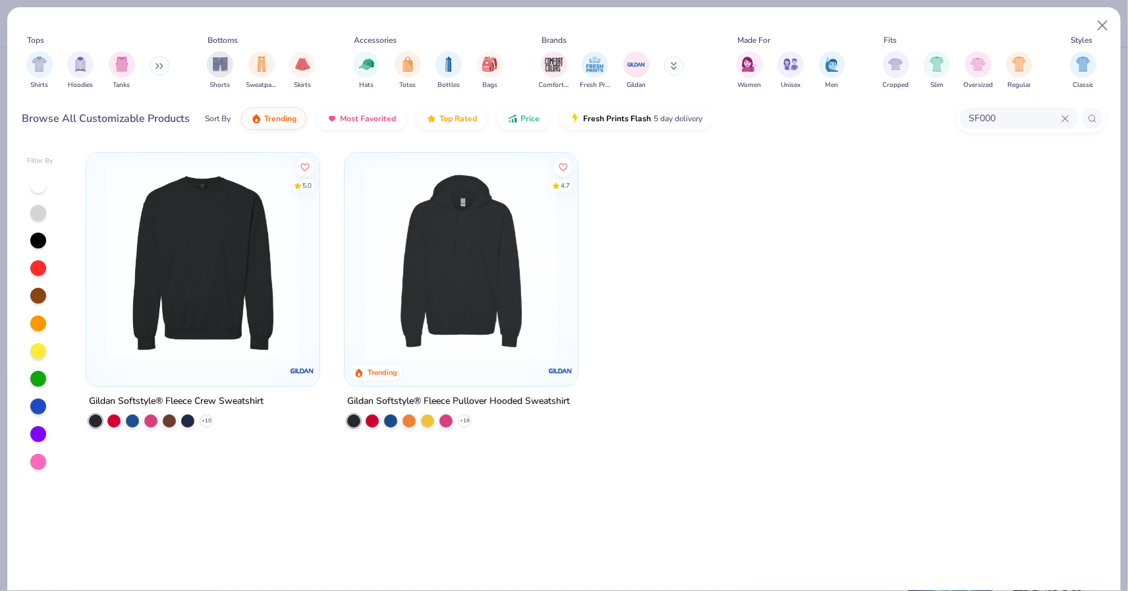
click at [210, 243] on img at bounding box center [203, 263] width 207 height 194
